Goal: Navigation & Orientation: Find specific page/section

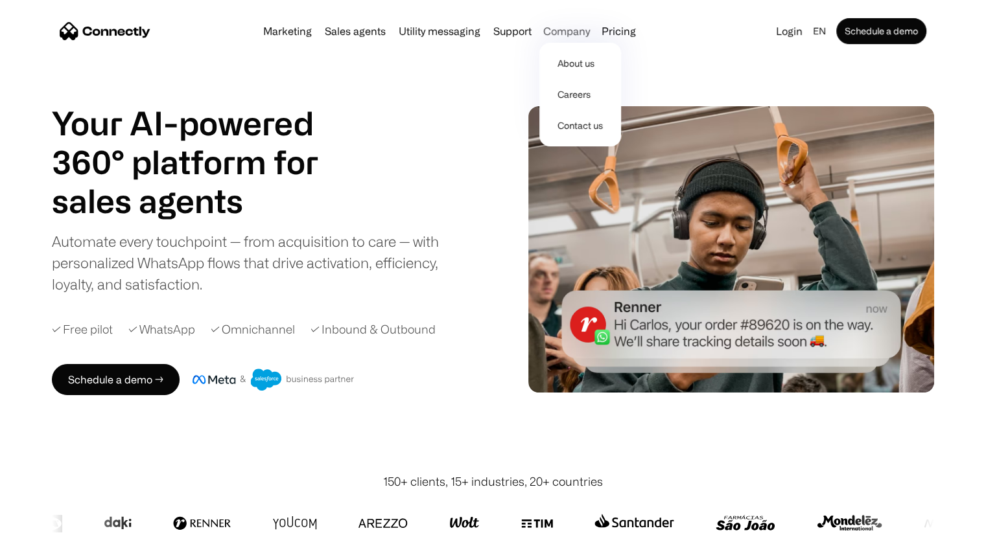
click at [558, 30] on div "Company" at bounding box center [566, 31] width 47 height 18
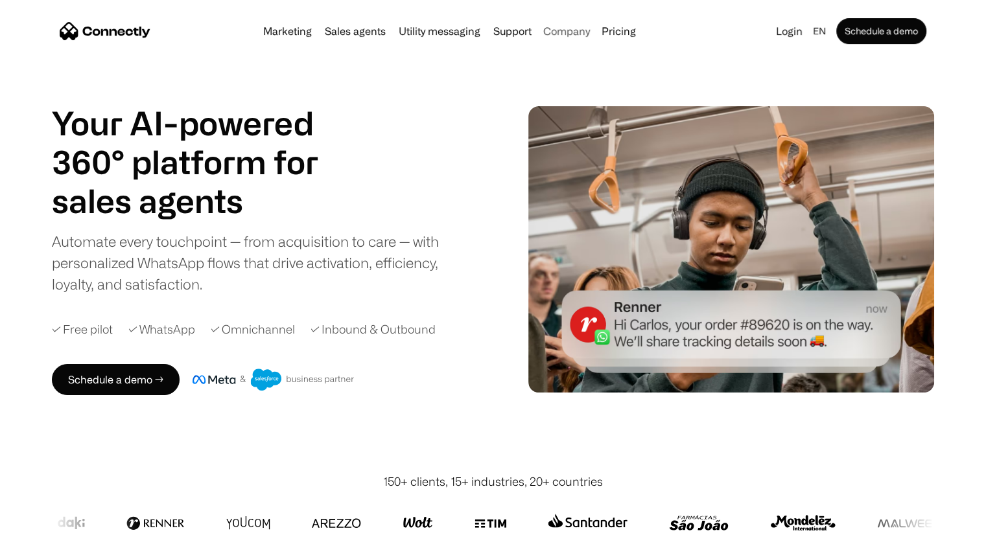
click at [558, 30] on div "Company" at bounding box center [566, 31] width 47 height 18
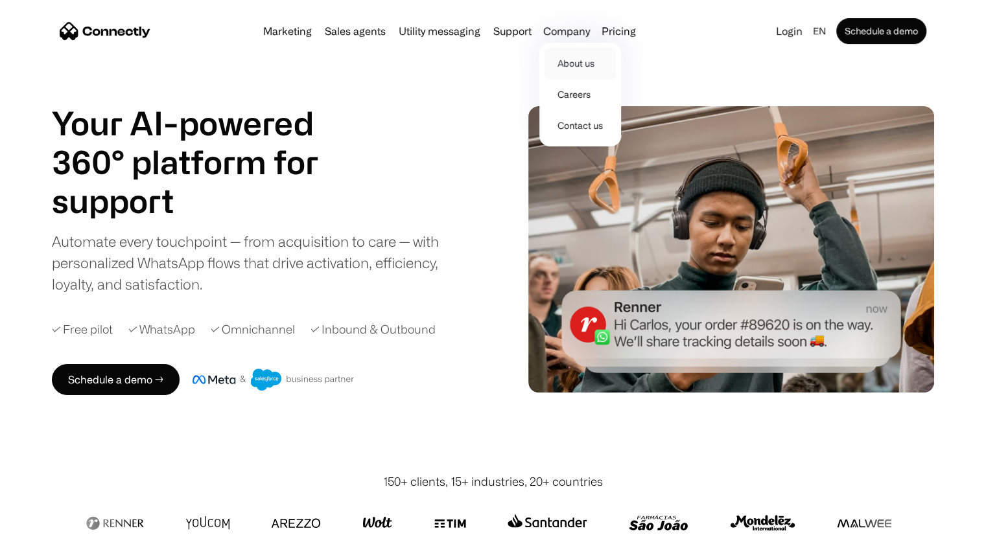
click at [563, 60] on link "About us" at bounding box center [579, 63] width 71 height 31
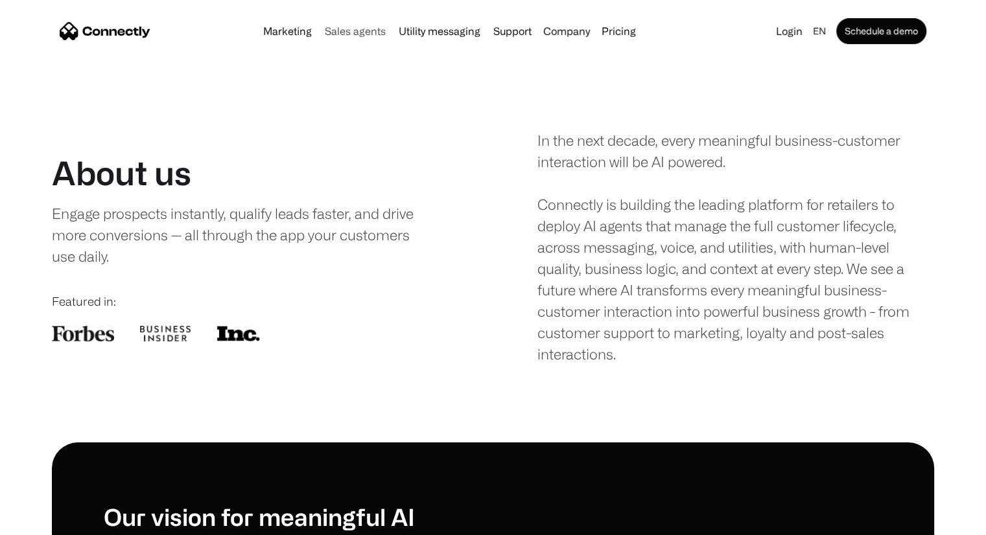
click at [360, 32] on link "Sales agents" at bounding box center [355, 31] width 71 height 10
